Goal: Task Accomplishment & Management: Complete application form

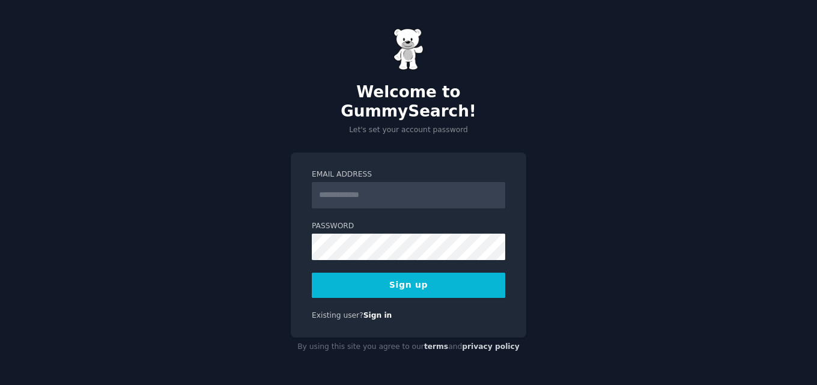
click at [350, 184] on input "Email Address" at bounding box center [408, 195] width 193 height 26
type input "**********"
click at [492, 281] on button "Sign up" at bounding box center [408, 285] width 193 height 25
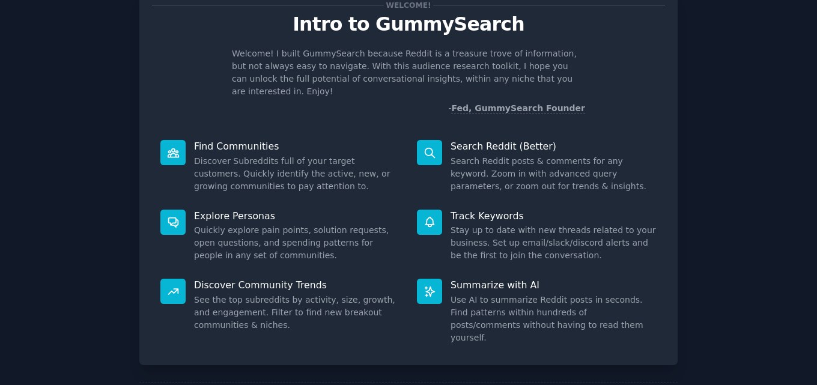
scroll to position [85, 0]
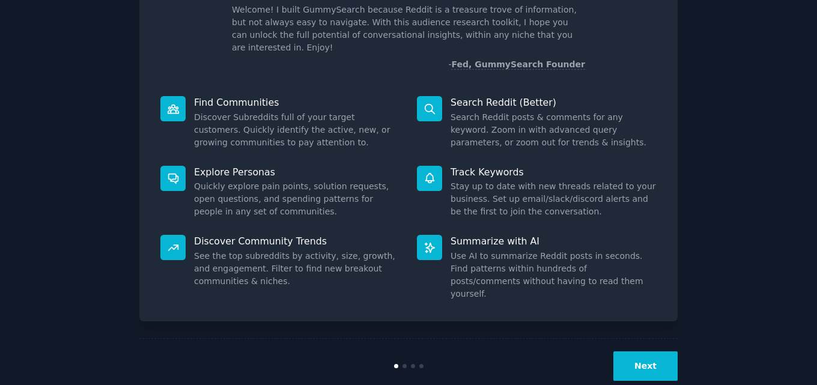
click at [650, 351] on button "Next" at bounding box center [645, 365] width 64 height 29
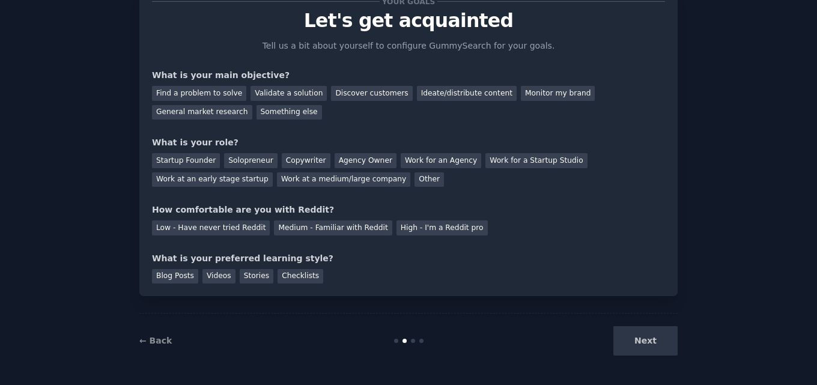
scroll to position [45, 0]
click at [224, 92] on div "Find a problem to solve" at bounding box center [199, 93] width 94 height 15
click at [271, 90] on div "Validate a solution" at bounding box center [288, 93] width 76 height 15
click at [208, 88] on div "Find a problem to solve" at bounding box center [199, 93] width 94 height 15
click at [261, 91] on div "Validate a solution" at bounding box center [288, 93] width 76 height 15
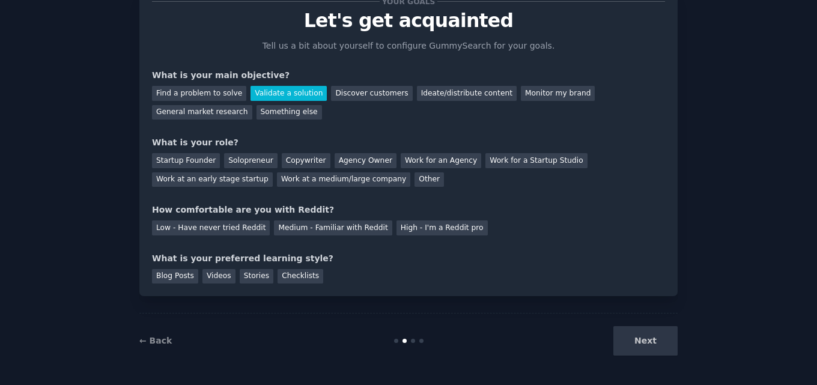
click at [212, 88] on div "Find a problem to solve" at bounding box center [199, 93] width 94 height 15
click at [266, 93] on div "Validate a solution" at bounding box center [288, 93] width 76 height 15
click at [193, 161] on div "Startup Founder" at bounding box center [186, 160] width 68 height 15
click at [180, 223] on div "Low - Have never tried Reddit" at bounding box center [211, 227] width 118 height 15
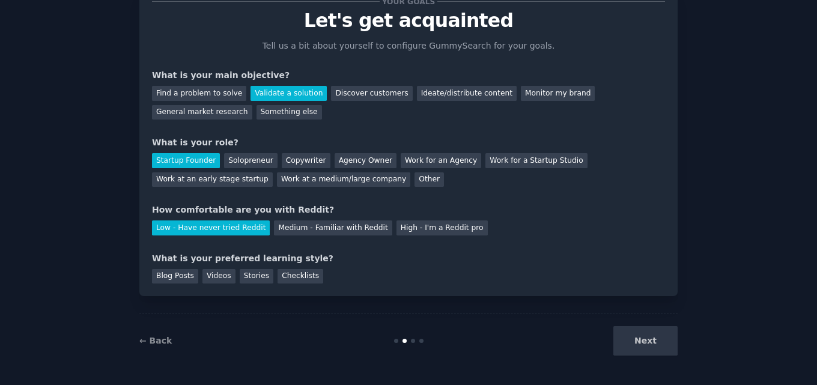
click at [250, 280] on div "Stories" at bounding box center [257, 276] width 34 height 15
click at [203, 273] on div "Videos" at bounding box center [218, 276] width 33 height 15
click at [638, 338] on button "Next" at bounding box center [645, 340] width 64 height 29
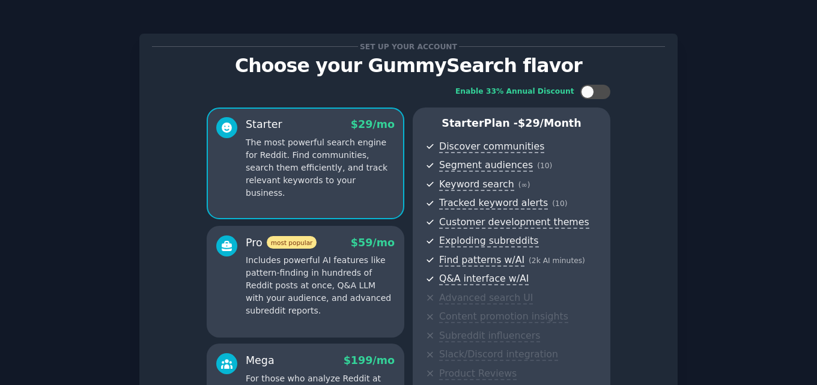
scroll to position [185, 0]
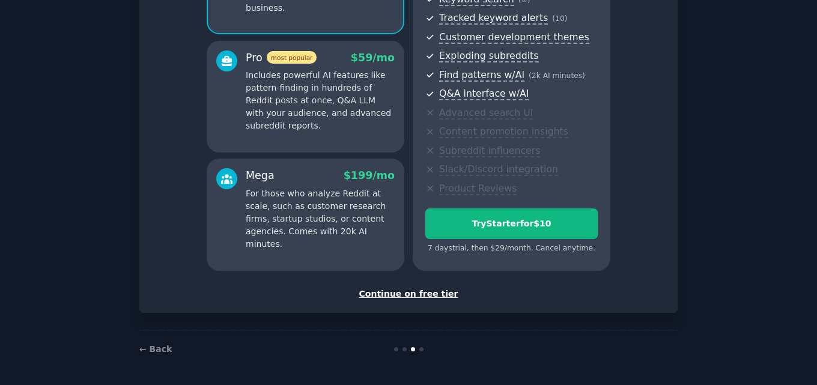
click at [405, 292] on div "Continue on free tier" at bounding box center [408, 294] width 513 height 13
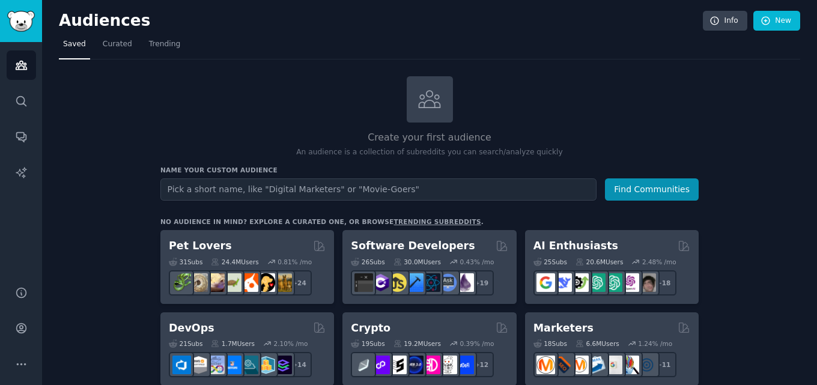
click at [112, 46] on span "Curated" at bounding box center [117, 44] width 29 height 11
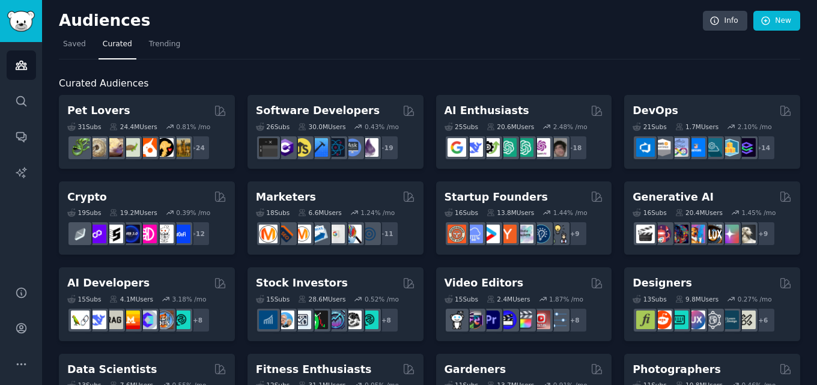
click at [167, 44] on span "Trending" at bounding box center [164, 44] width 31 height 11
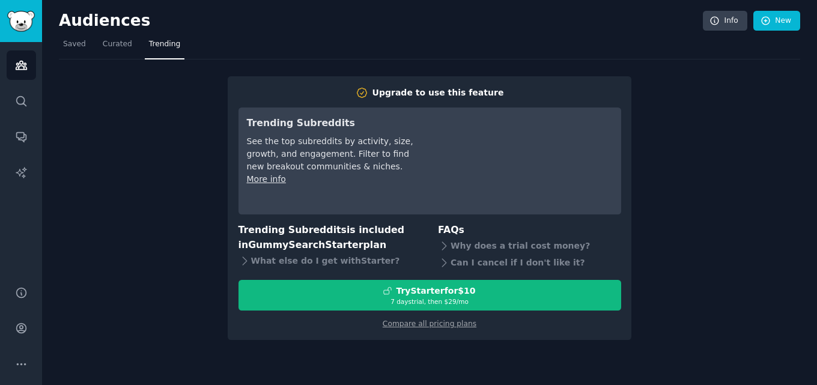
click at [87, 47] on link "Saved" at bounding box center [74, 47] width 31 height 25
